Goal: Transaction & Acquisition: Book appointment/travel/reservation

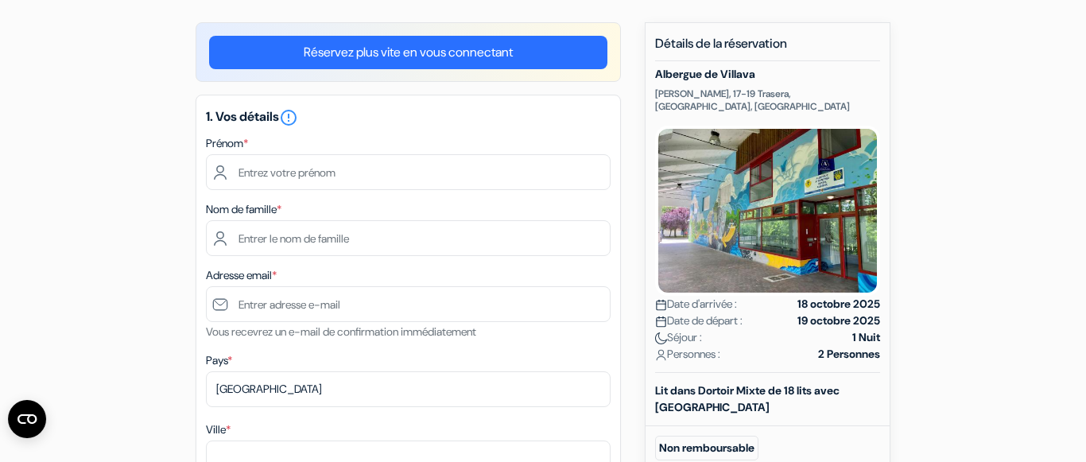
scroll to position [128, 0]
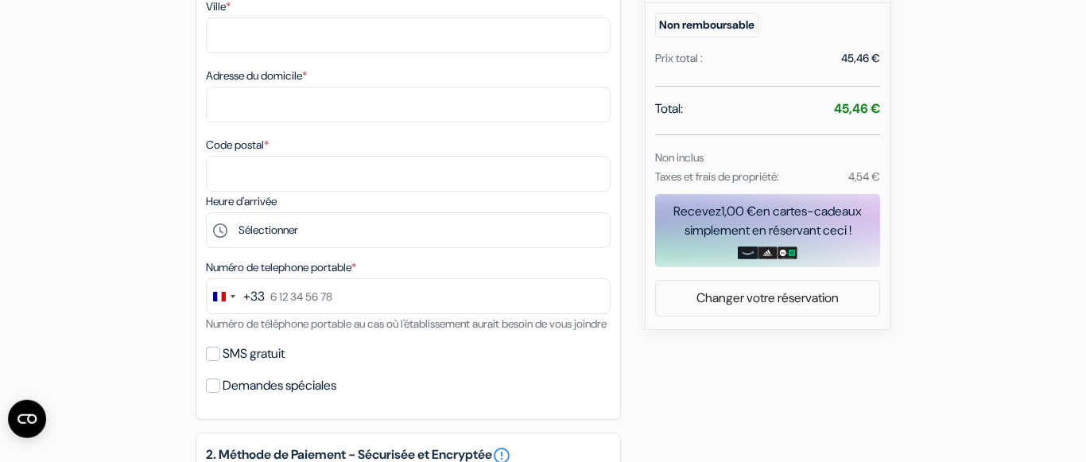
scroll to position [538, 0]
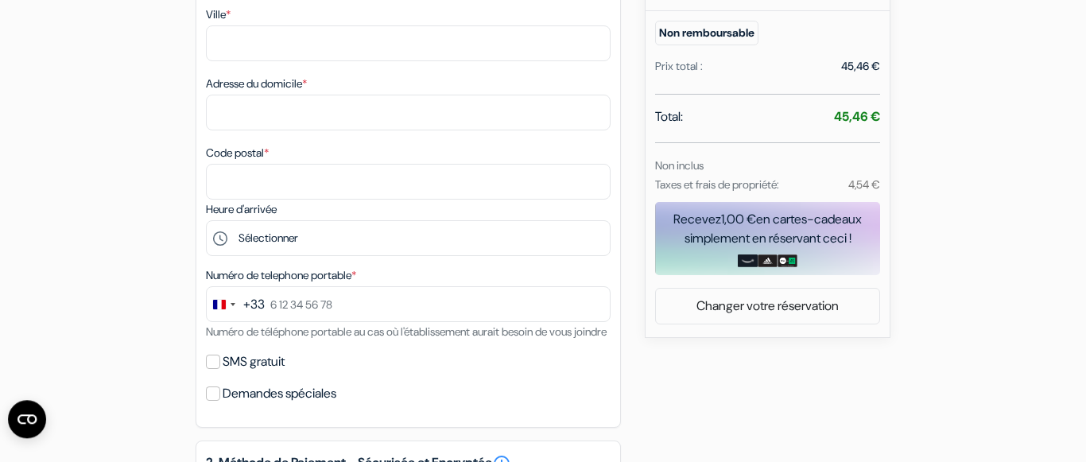
click at [1061, 269] on form "Départ add_box [GEOGRAPHIC_DATA] [STREET_ADDRESS] Détails de l'établissement" at bounding box center [543, 258] width 1086 height 1470
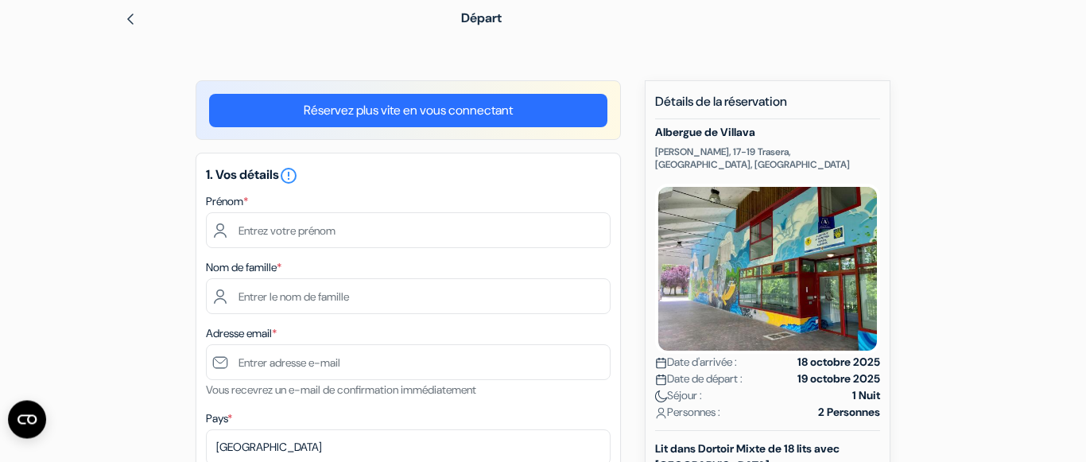
scroll to position [61, 0]
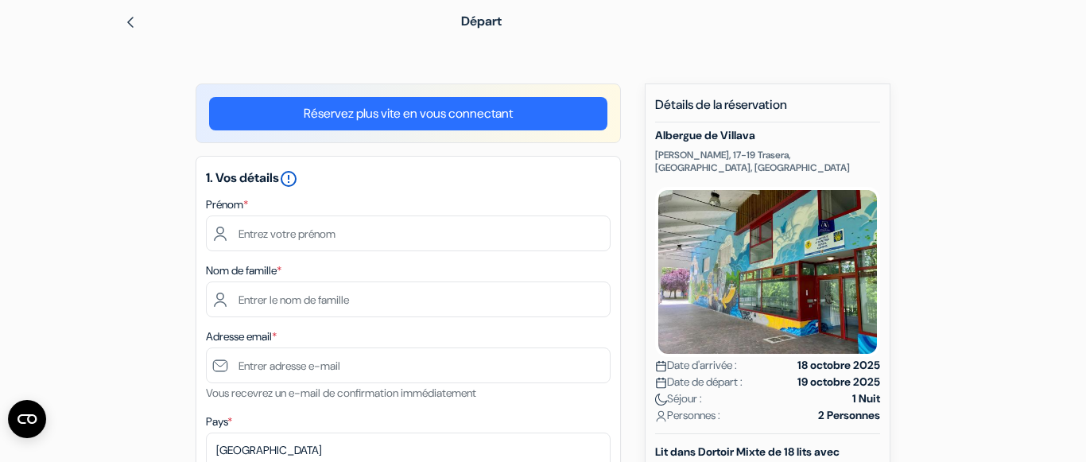
click at [297, 177] on icon "error_outline" at bounding box center [288, 178] width 19 height 19
click at [772, 247] on img at bounding box center [767, 272] width 225 height 170
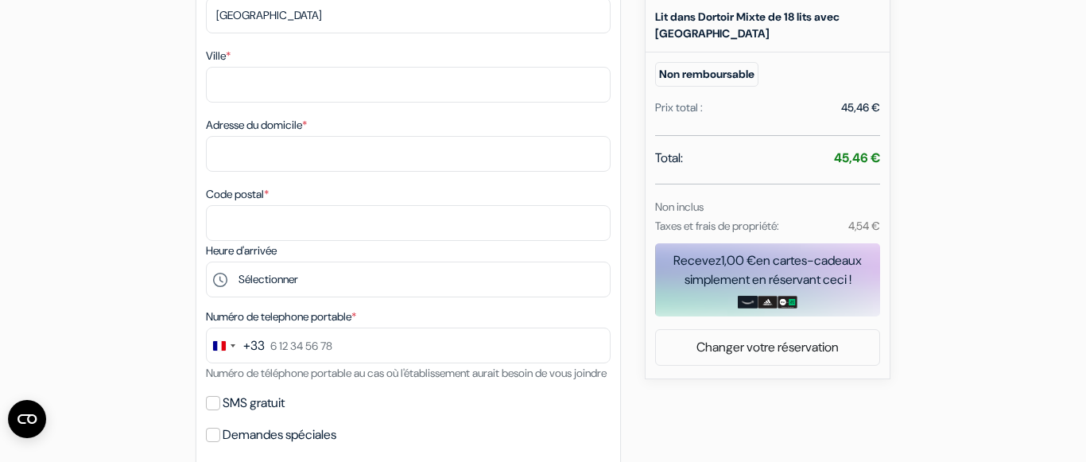
scroll to position [931, 0]
